Goal: Transaction & Acquisition: Book appointment/travel/reservation

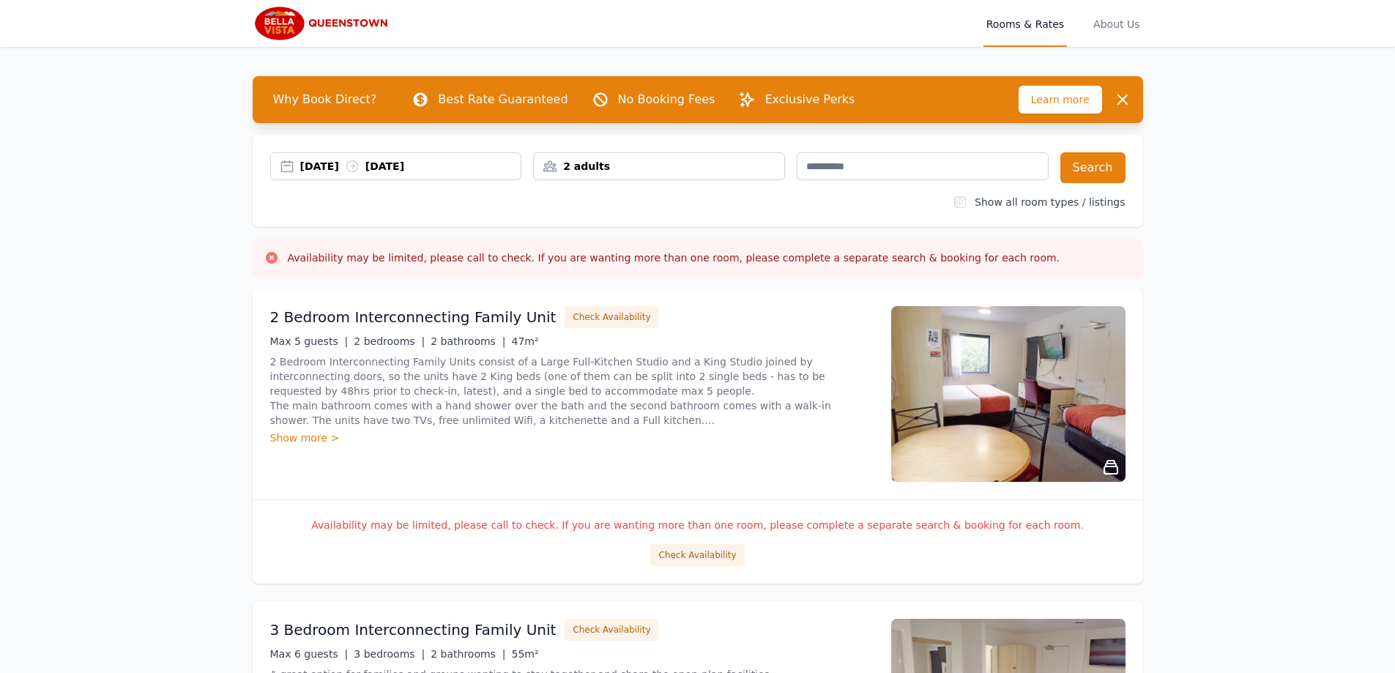
click at [329, 175] on div "[DATE] [DATE]" at bounding box center [396, 166] width 252 height 28
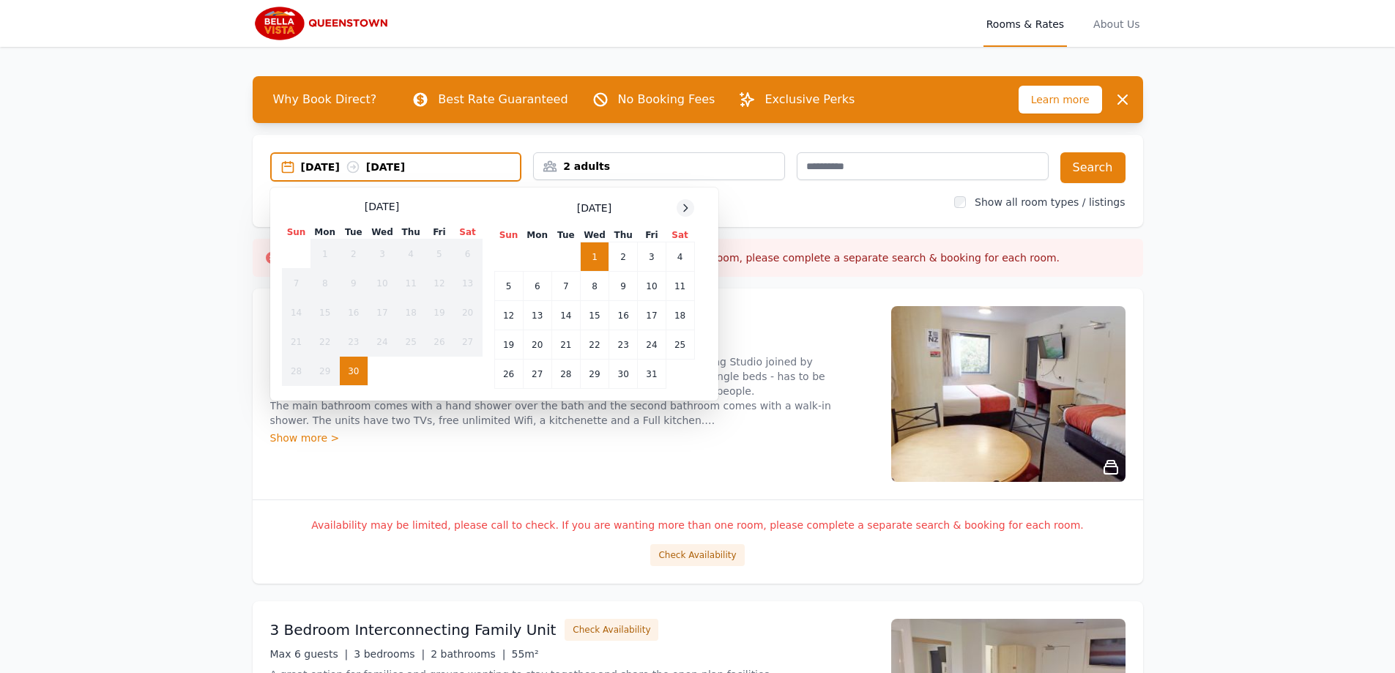
click at [685, 214] on div at bounding box center [685, 208] width 18 height 18
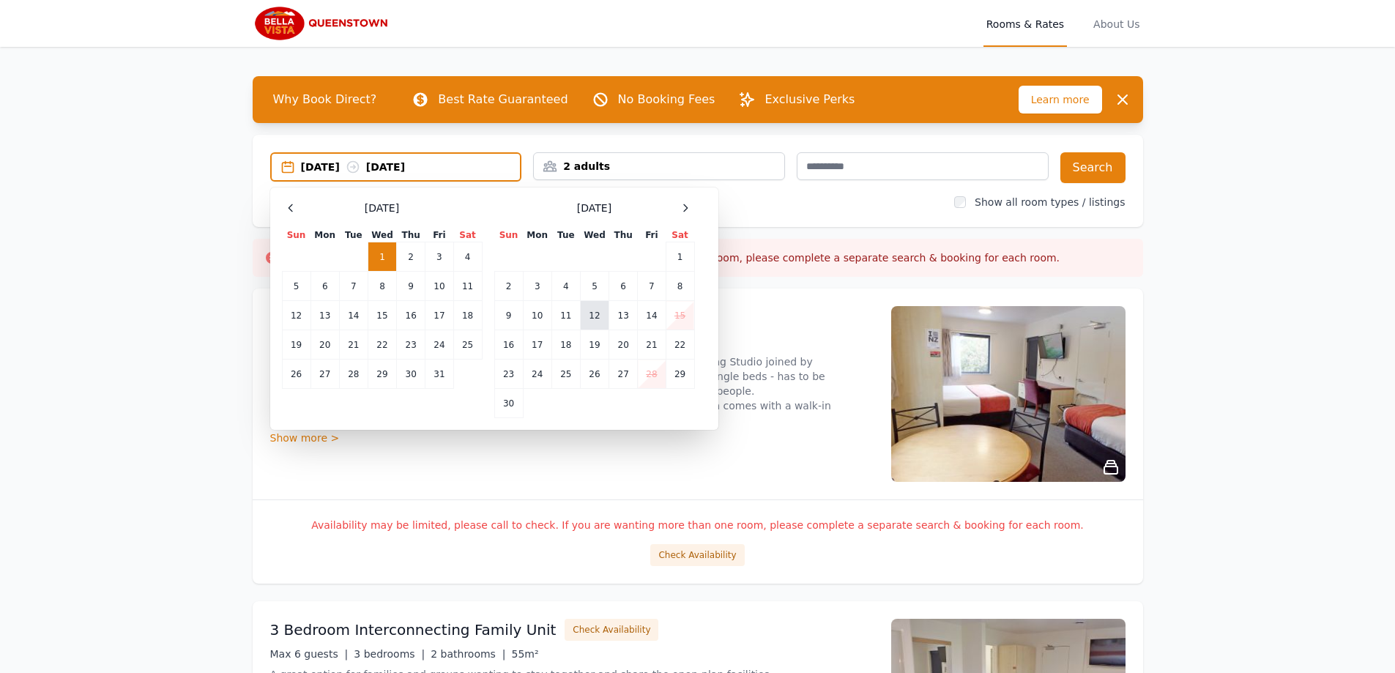
click at [597, 318] on td "12" at bounding box center [594, 315] width 29 height 29
click at [534, 322] on td "10" at bounding box center [537, 315] width 29 height 29
click at [507, 324] on td "9" at bounding box center [508, 315] width 29 height 29
click at [586, 313] on td "12" at bounding box center [594, 315] width 29 height 29
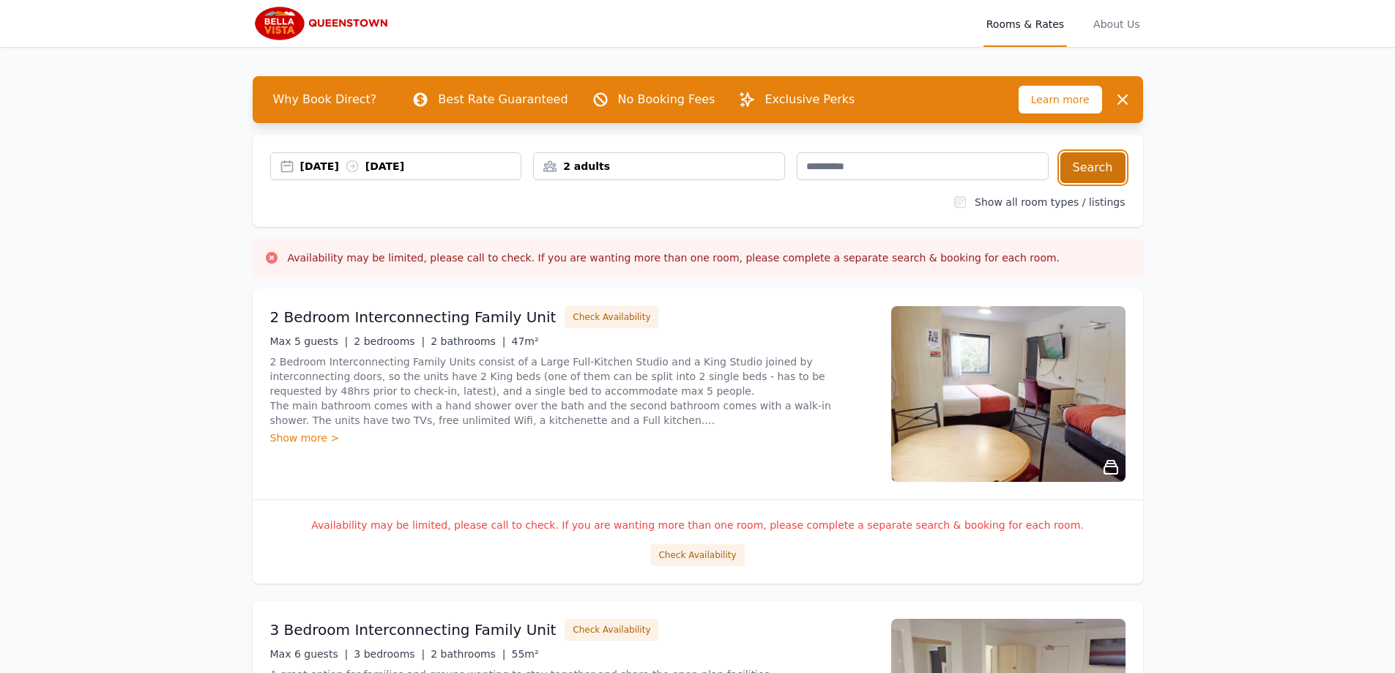
click at [1092, 170] on button "Search" at bounding box center [1092, 167] width 65 height 31
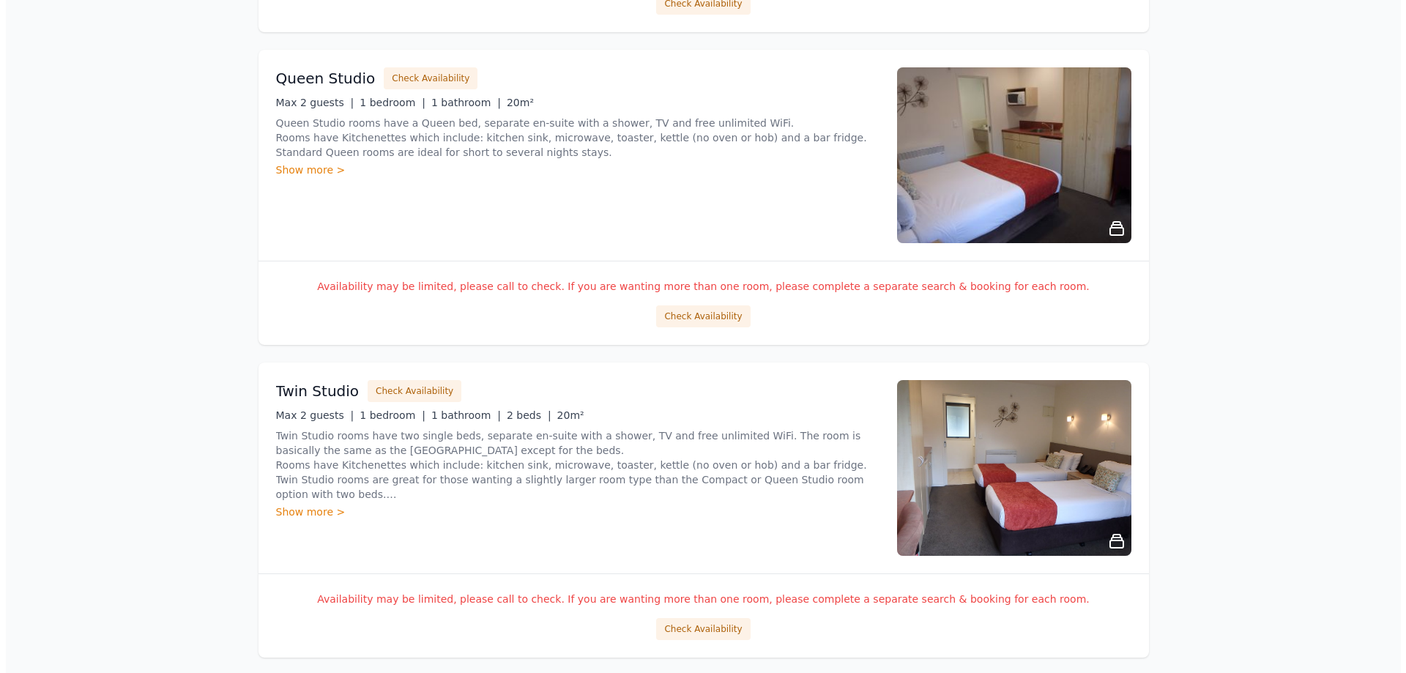
scroll to position [2614, 0]
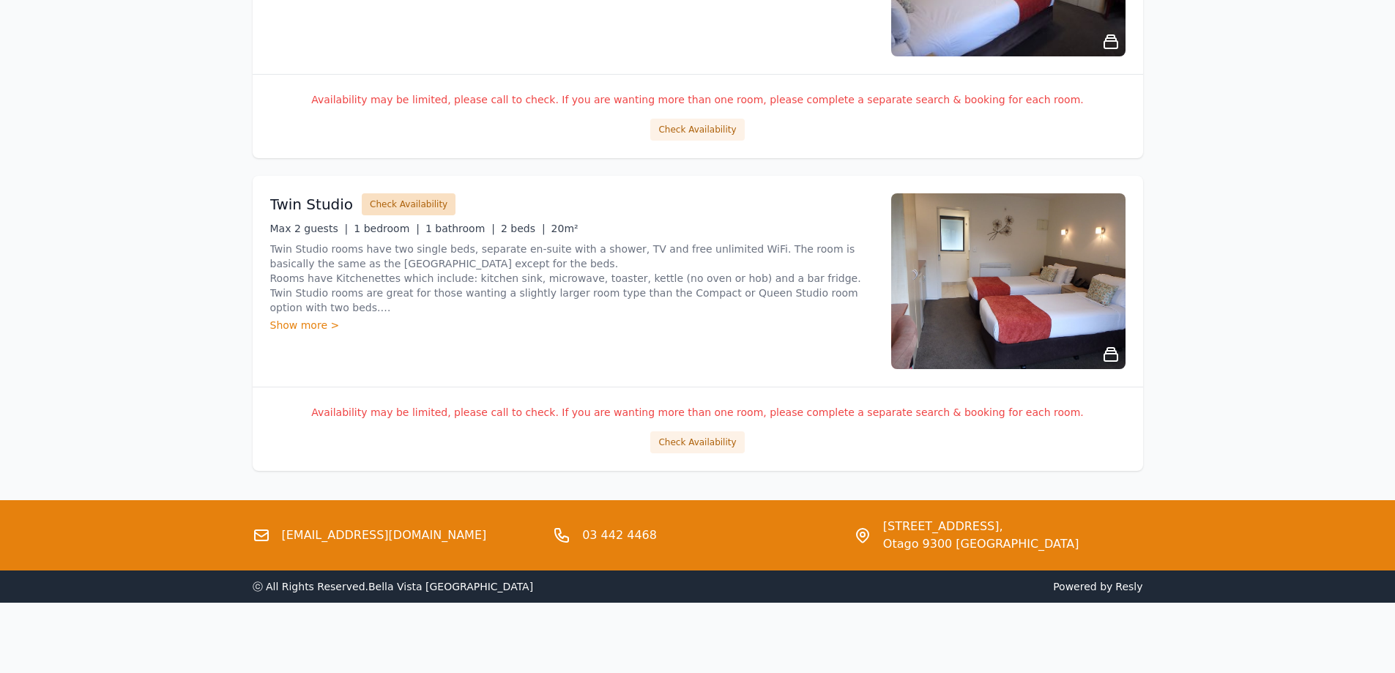
click at [388, 201] on button "Check Availability" at bounding box center [409, 204] width 94 height 22
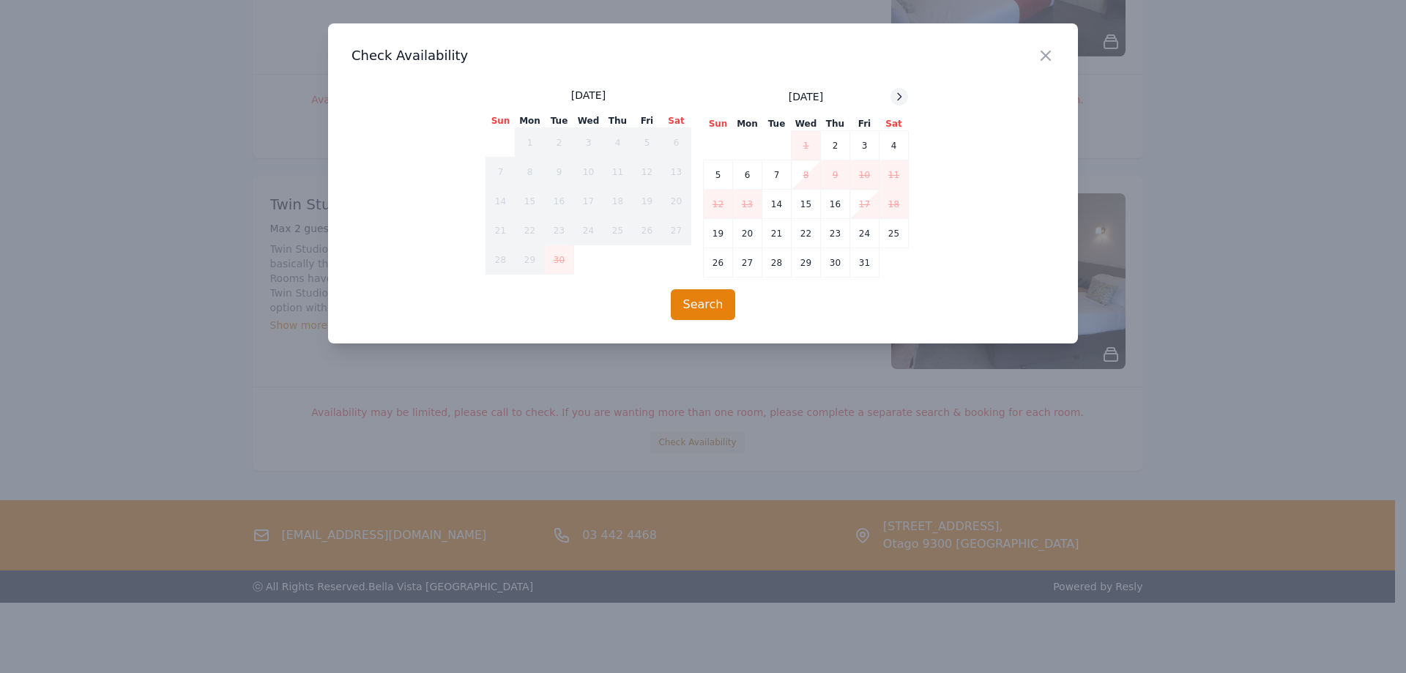
click at [895, 101] on icon at bounding box center [899, 97] width 12 height 12
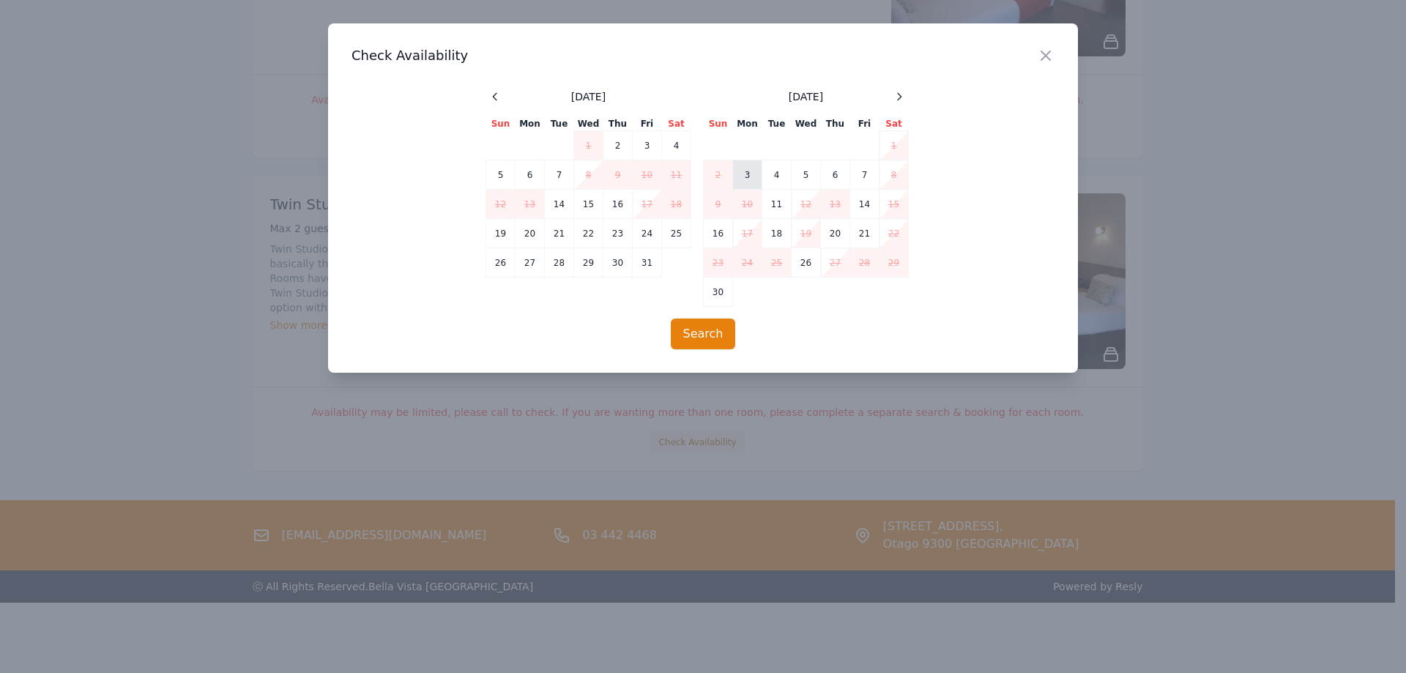
click at [747, 176] on td "3" at bounding box center [747, 174] width 29 height 29
click at [835, 179] on td "6" at bounding box center [835, 174] width 29 height 29
click at [691, 329] on button "Search" at bounding box center [703, 333] width 65 height 31
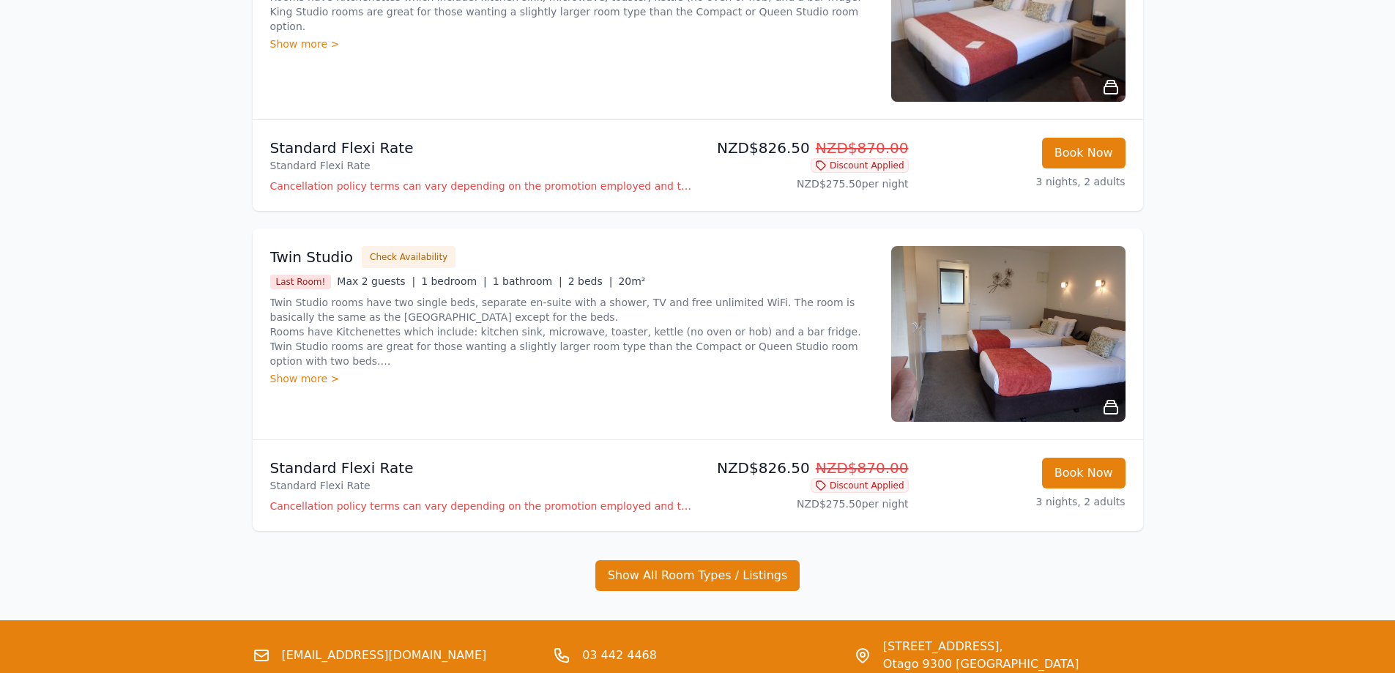
scroll to position [377, 0]
